Goal: Transaction & Acquisition: Purchase product/service

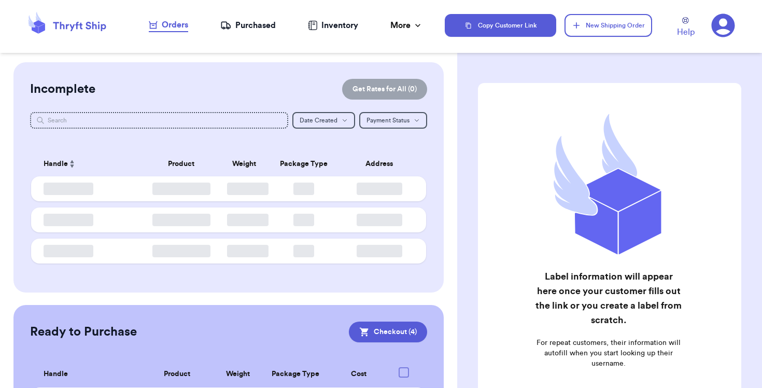
checkbox input "true"
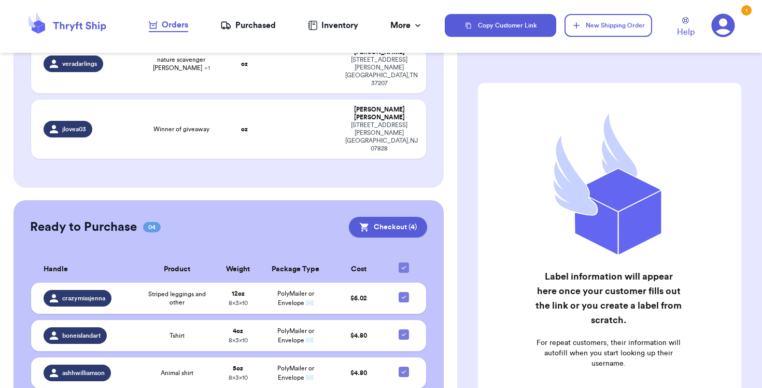
scroll to position [211, 0]
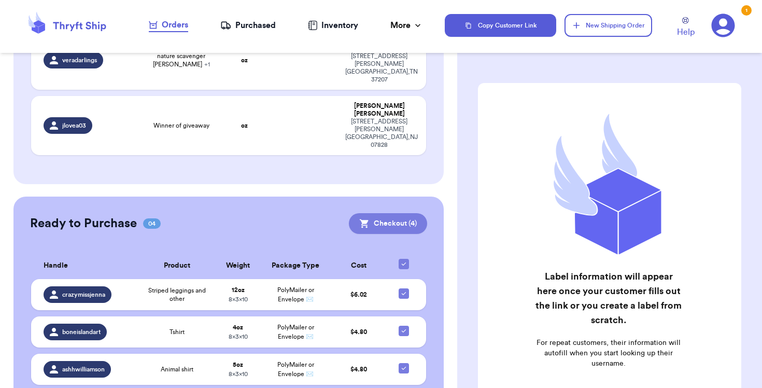
click at [349, 234] on button "Checkout ( 4 )" at bounding box center [388, 223] width 78 height 21
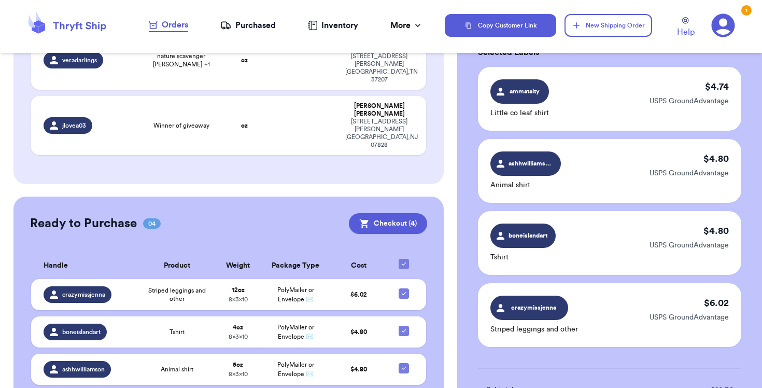
scroll to position [63, 0]
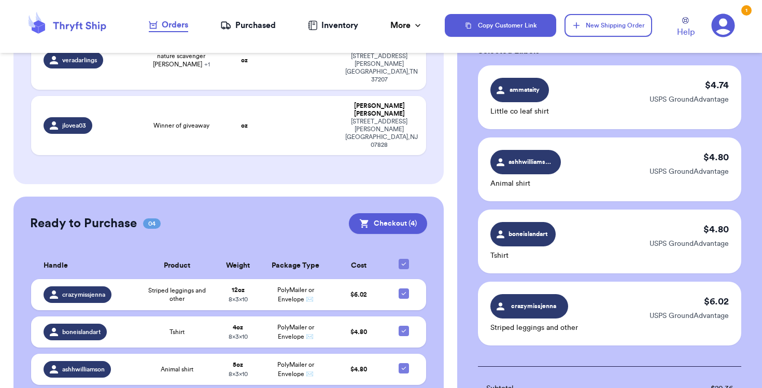
click at [698, 231] on div "$ 4.80 USPS GroundAdvantage" at bounding box center [688, 241] width 79 height 39
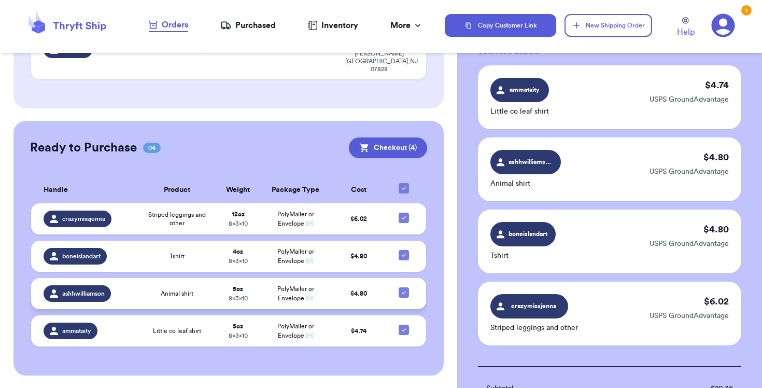
scroll to position [558, 0]
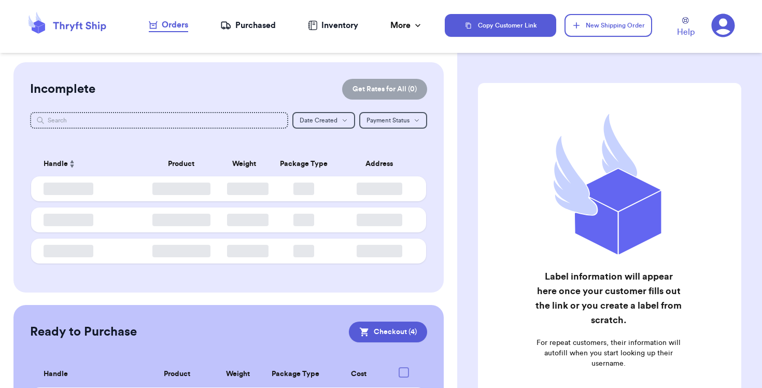
checkbox input "true"
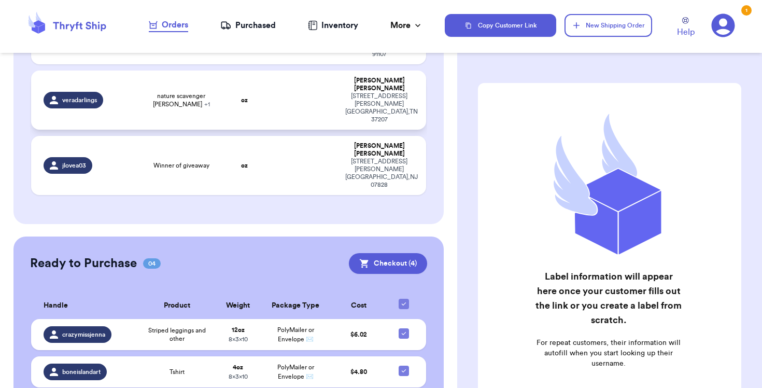
scroll to position [216, 0]
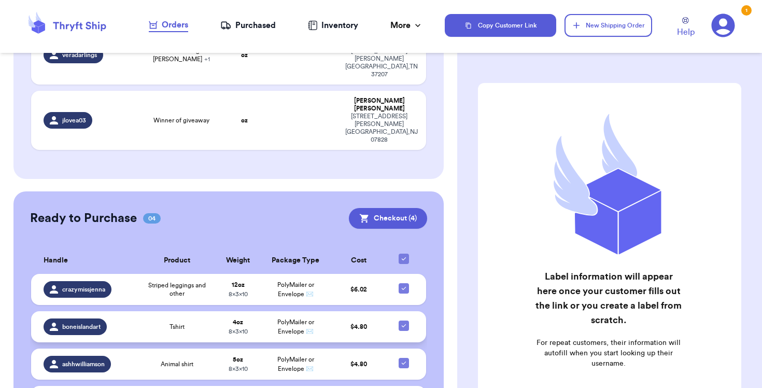
click at [404, 321] on icon at bounding box center [403, 325] width 8 height 8
click at [404, 320] on input "checkbox" at bounding box center [403, 320] width 1 height 1
checkbox input "false"
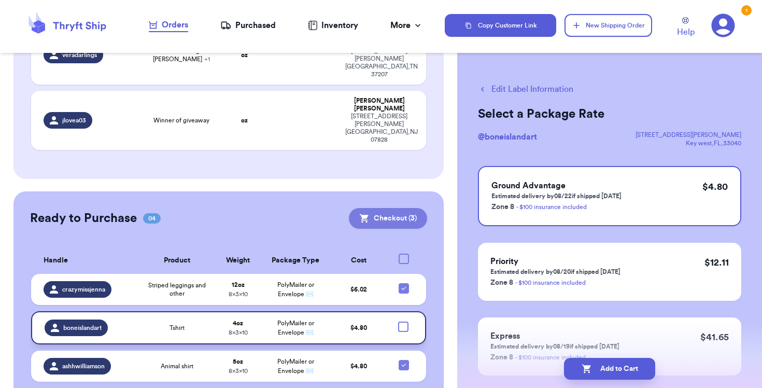
click at [412, 208] on button "Checkout ( 3 )" at bounding box center [388, 218] width 78 height 21
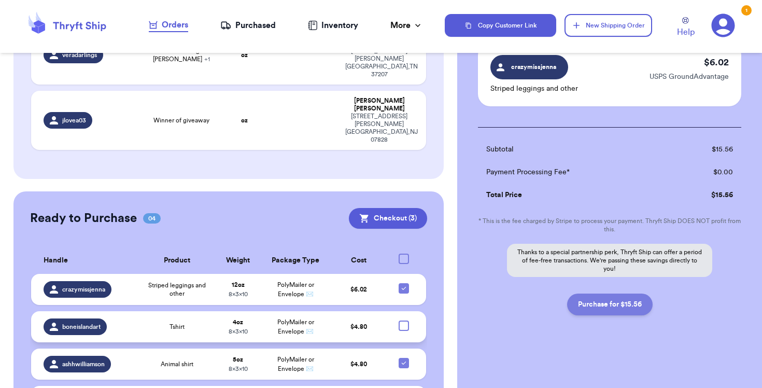
scroll to position [0, 0]
click at [605, 306] on button "Purchase for $15.56" at bounding box center [609, 304] width 85 height 22
checkbox input "false"
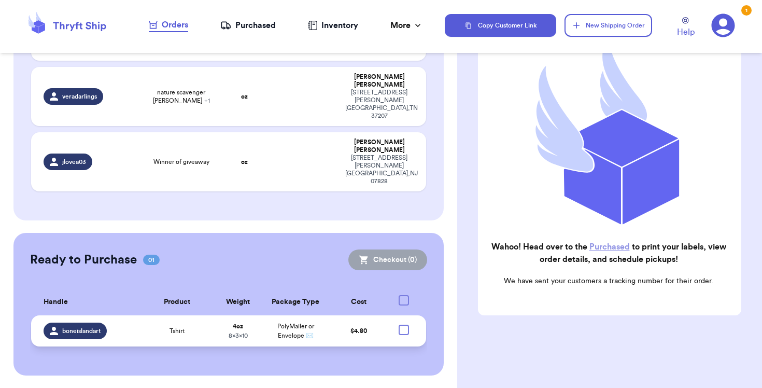
scroll to position [104, 0]
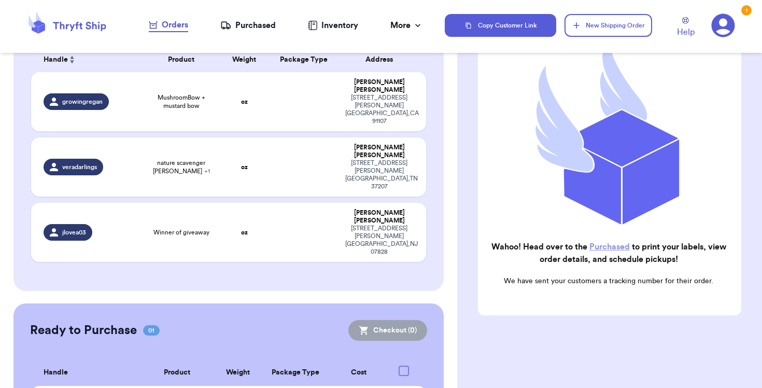
click at [265, 26] on div "Purchased" at bounding box center [247, 25] width 55 height 12
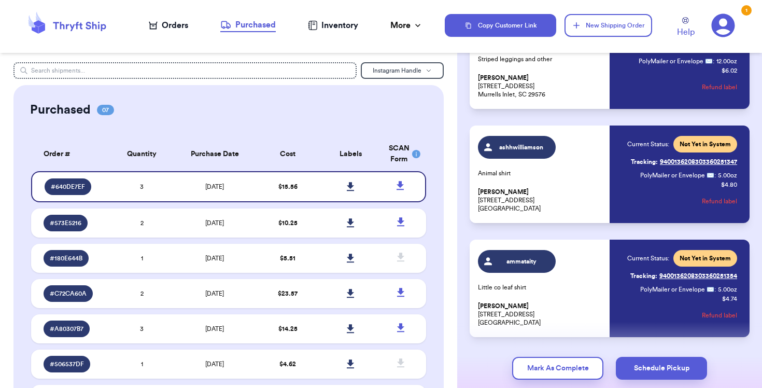
scroll to position [121, 0]
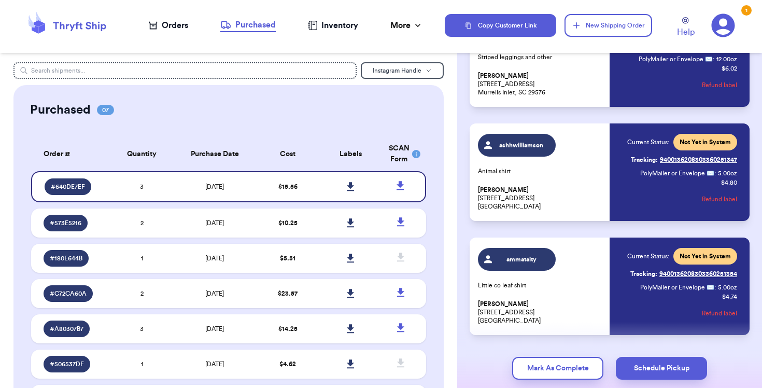
click at [167, 26] on div "Orders" at bounding box center [168, 25] width 39 height 12
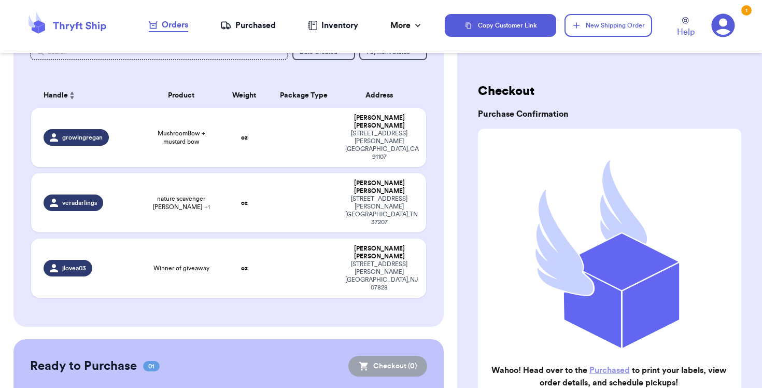
scroll to position [67, 0]
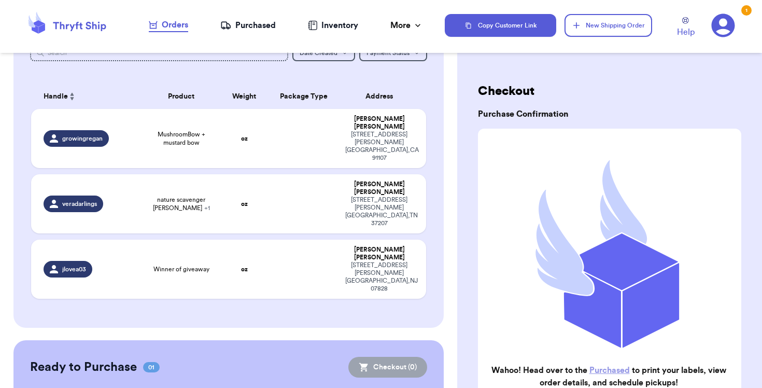
click at [248, 26] on div "Purchased" at bounding box center [247, 25] width 55 height 12
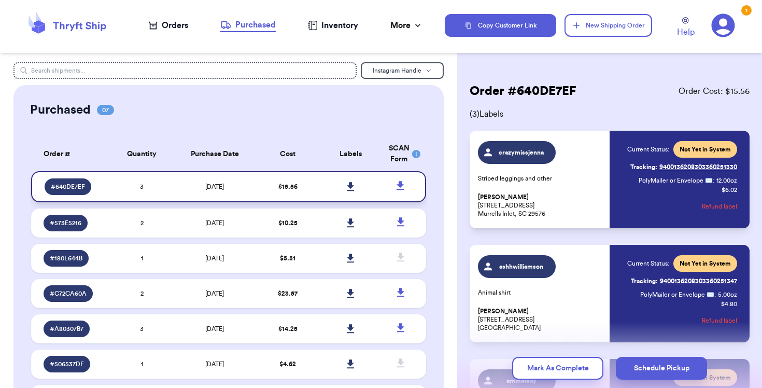
click at [350, 190] on icon at bounding box center [350, 186] width 7 height 9
